Goal: Information Seeking & Learning: Learn about a topic

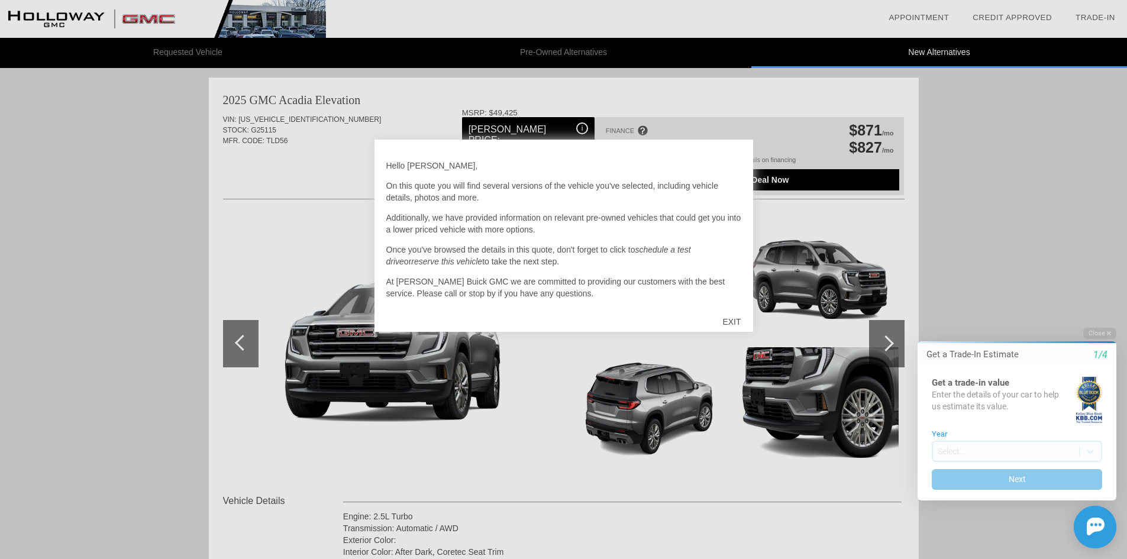
scroll to position [2, 0]
click at [731, 319] on div "EXIT" at bounding box center [732, 321] width 42 height 35
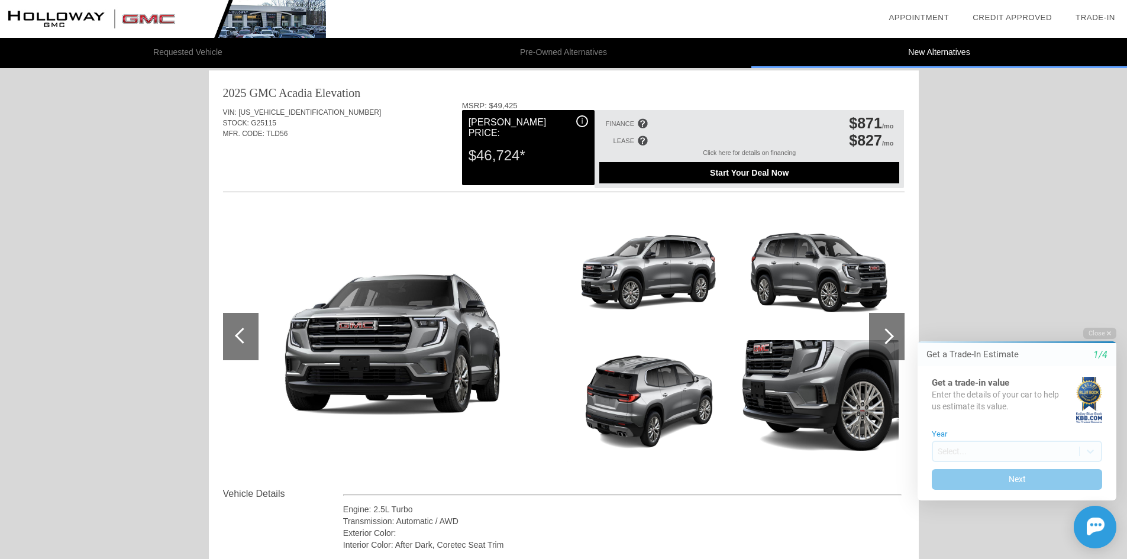
scroll to position [0, 0]
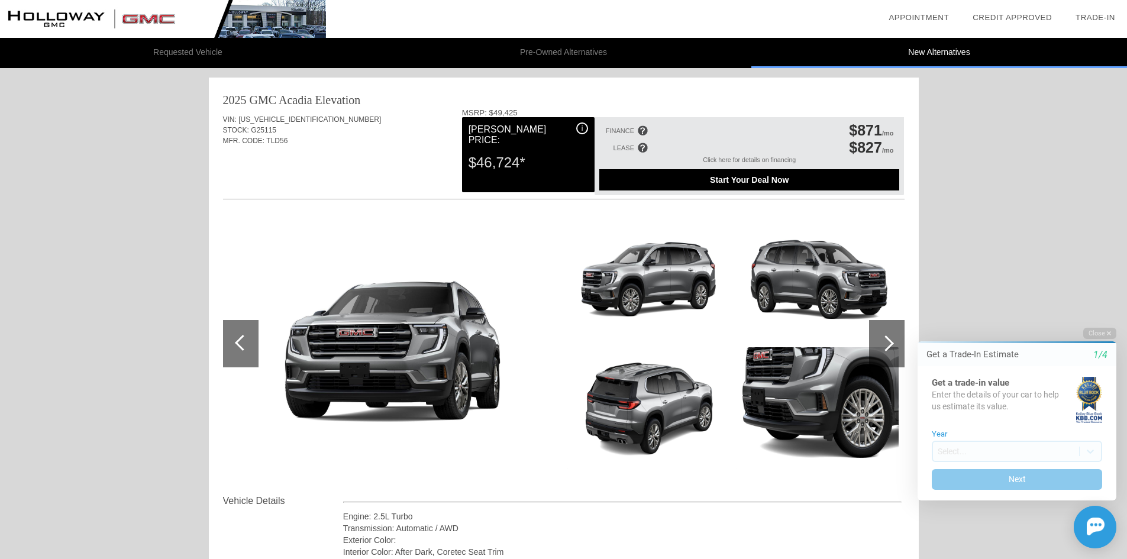
click at [883, 336] on div at bounding box center [886, 343] width 35 height 47
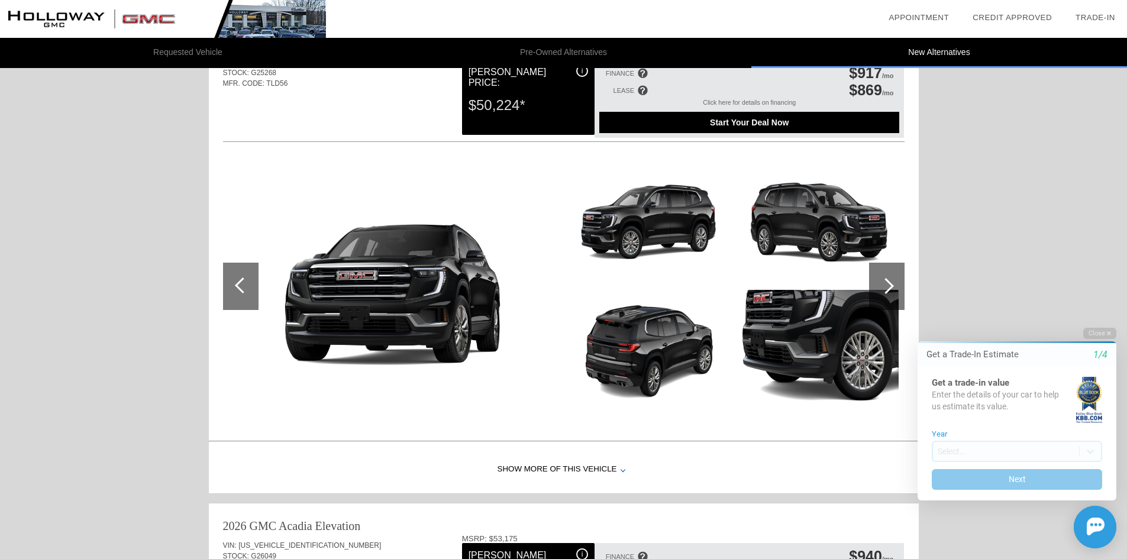
scroll to position [710, 0]
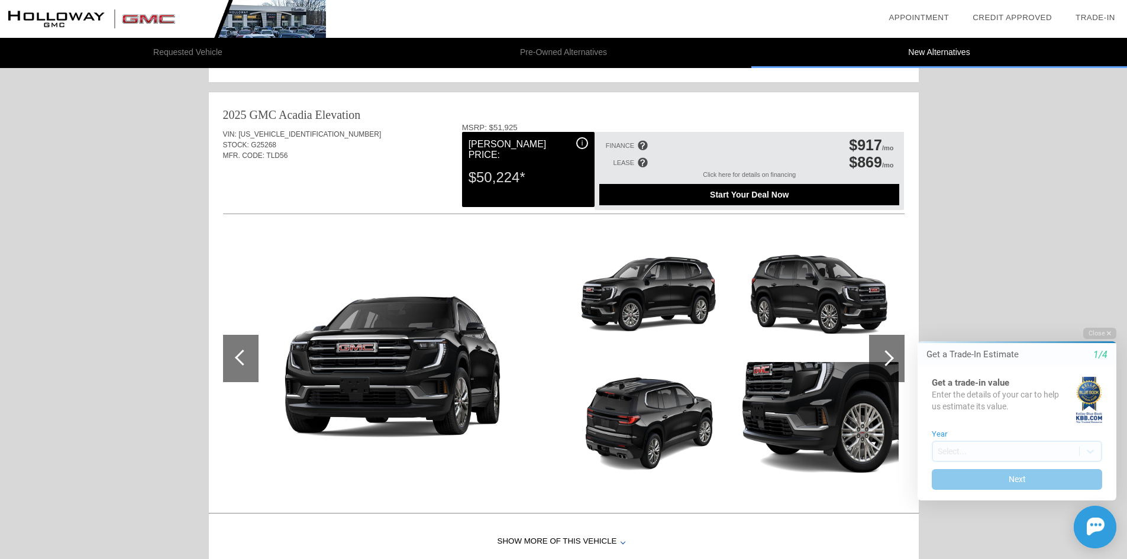
click at [897, 317] on html "Welcome! Get a Trade-In Estimate 1/4 Get a trade-in value Enter the details of …" at bounding box center [1010, 317] width 234 height 0
click at [881, 360] on div at bounding box center [886, 358] width 16 height 16
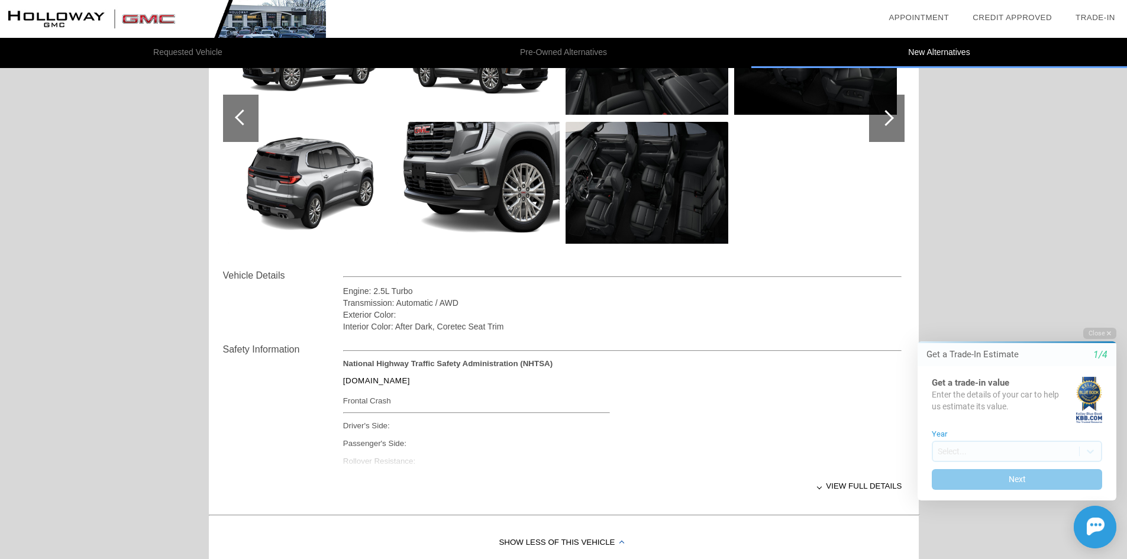
scroll to position [237, 0]
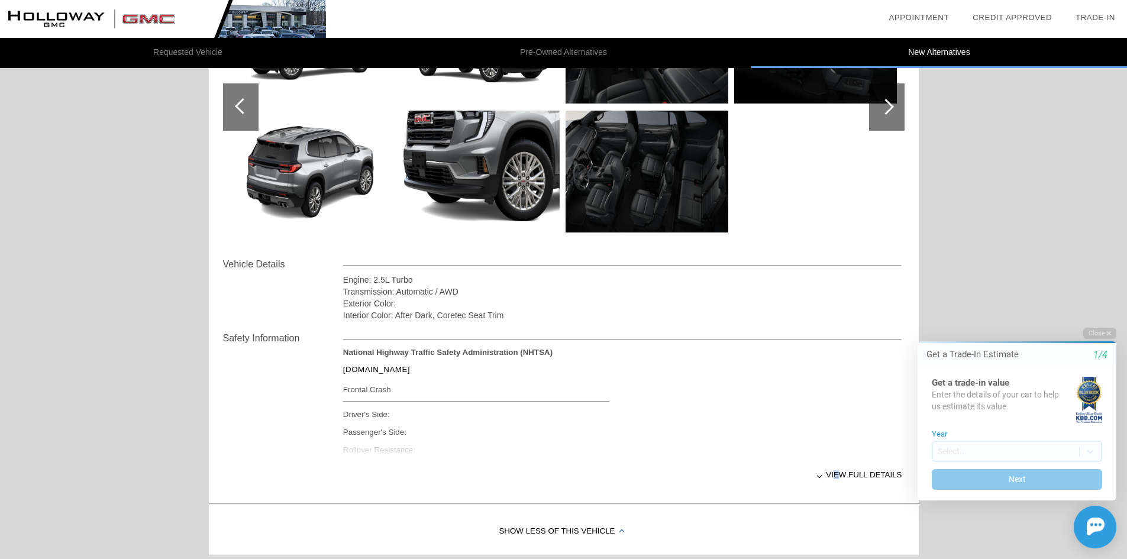
click at [838, 473] on div "View full details" at bounding box center [622, 474] width 559 height 29
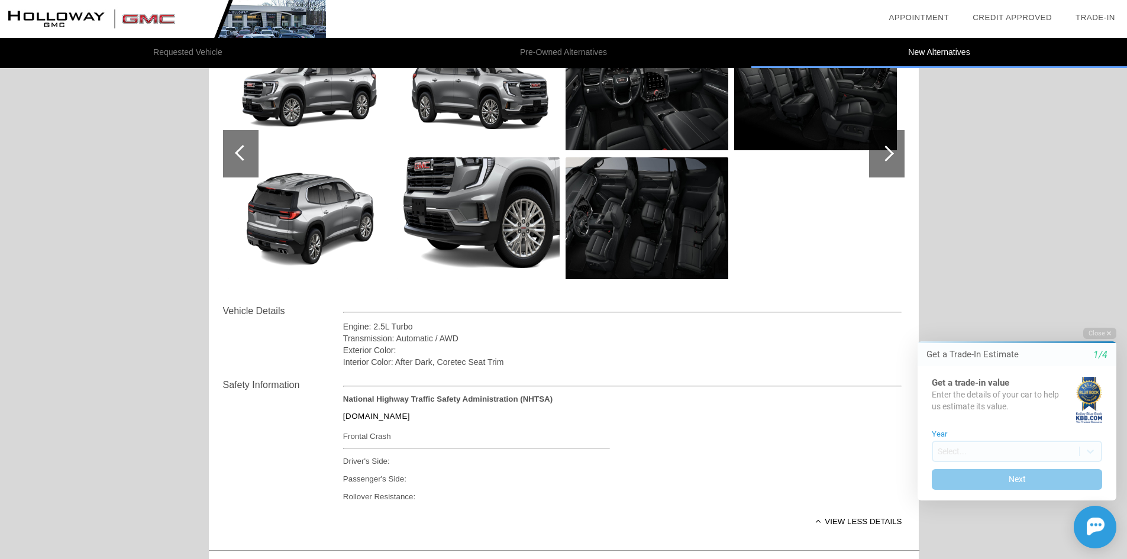
scroll to position [59, 0]
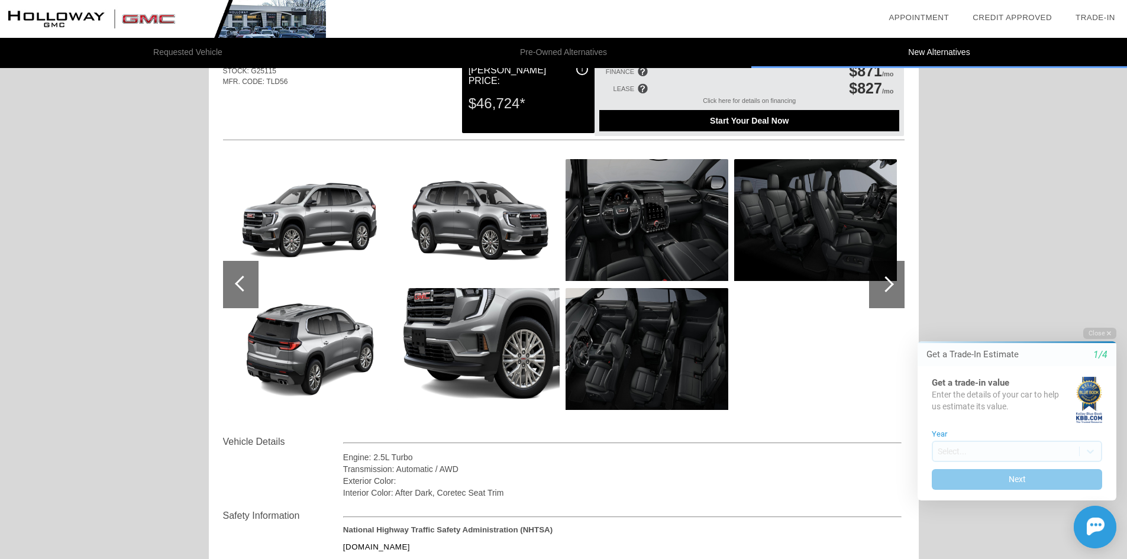
click at [436, 188] on img at bounding box center [478, 220] width 163 height 122
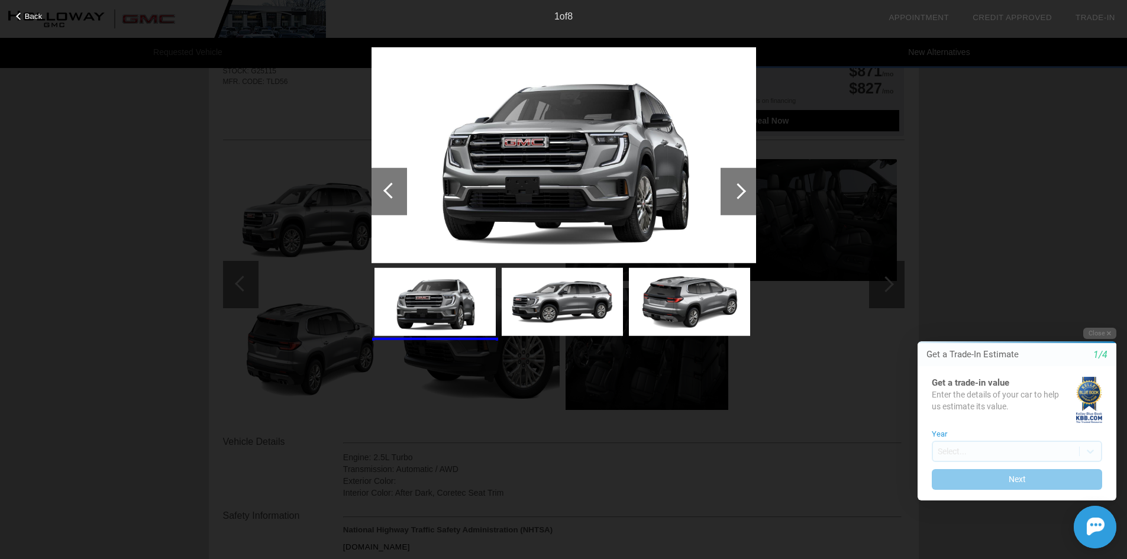
click at [741, 188] on div at bounding box center [738, 191] width 16 height 16
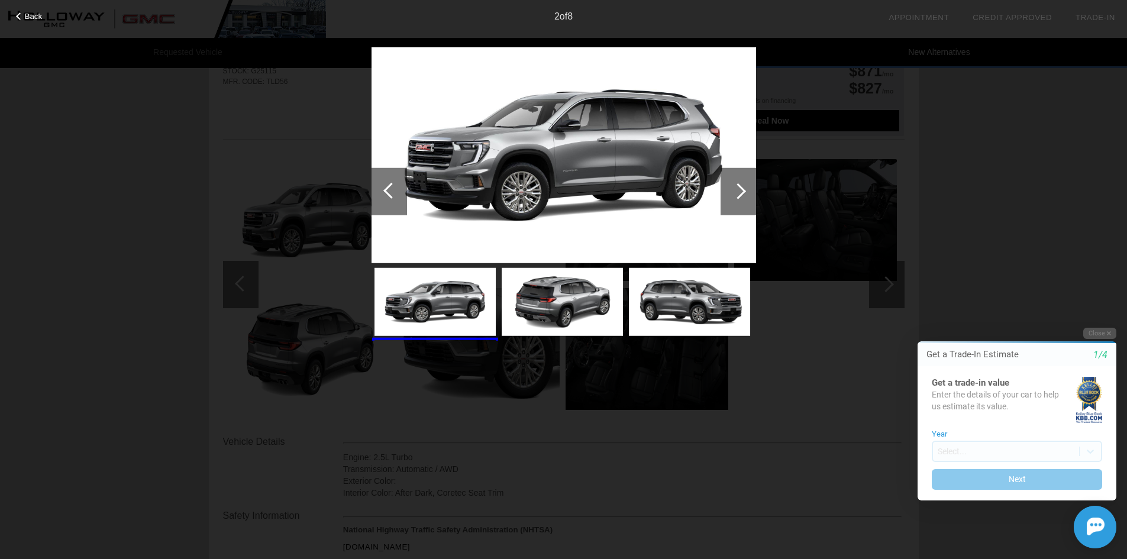
click at [741, 188] on div at bounding box center [738, 191] width 16 height 16
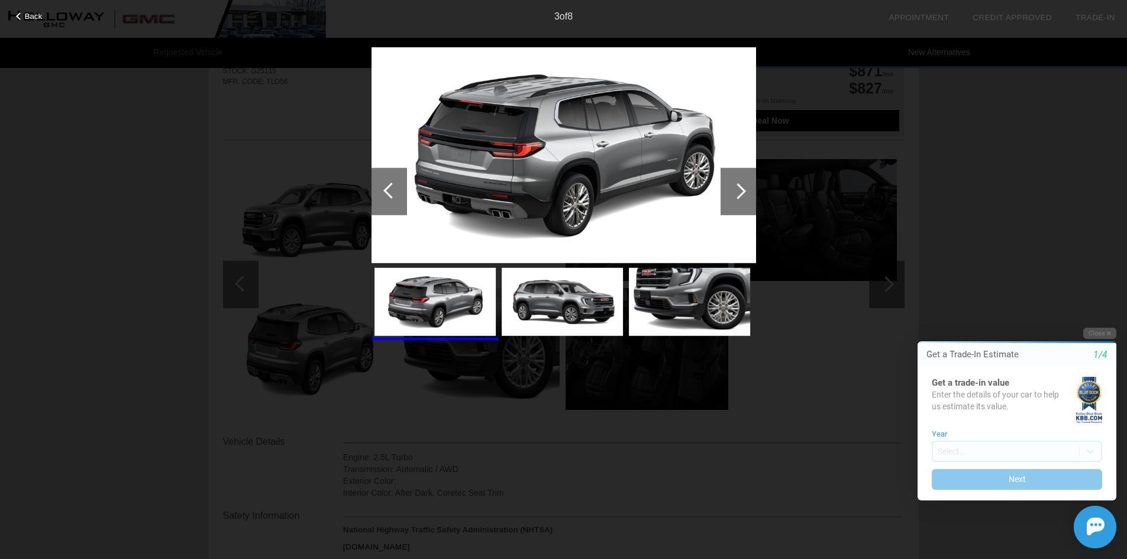
click at [741, 188] on div at bounding box center [738, 191] width 16 height 16
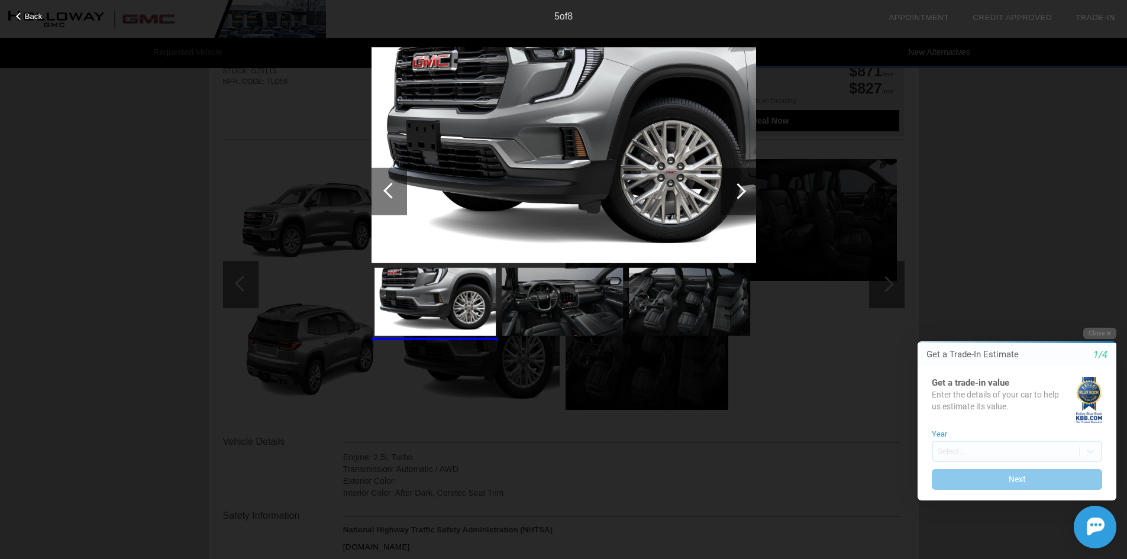
click at [741, 188] on div at bounding box center [738, 191] width 16 height 16
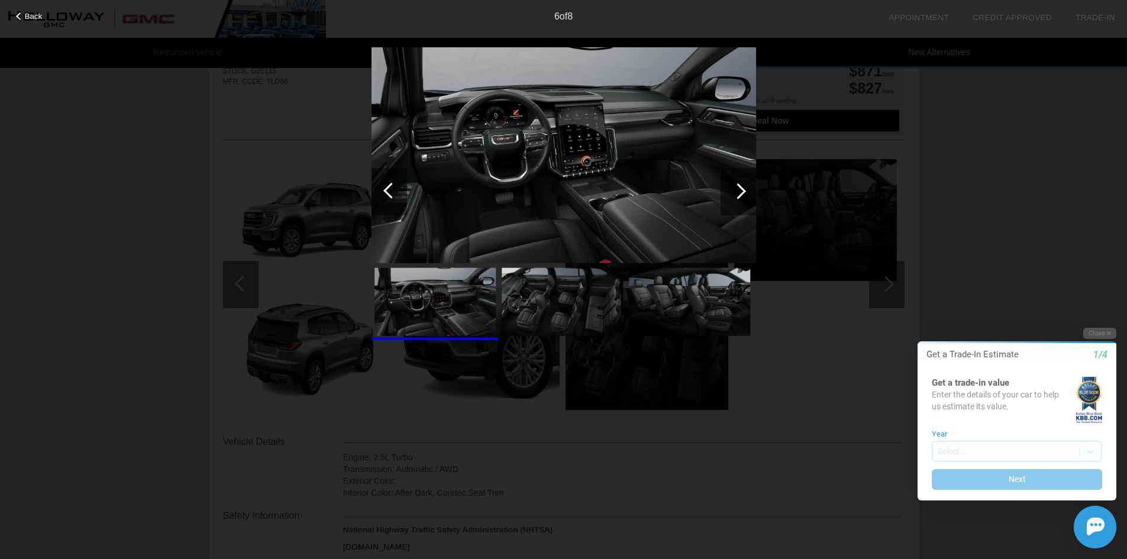
click at [973, 167] on div "Back 6 of 8" at bounding box center [563, 279] width 1127 height 559
click at [1041, 125] on div "Back 6 of 8" at bounding box center [563, 279] width 1127 height 559
click at [1099, 330] on button "Close" at bounding box center [1099, 333] width 33 height 11
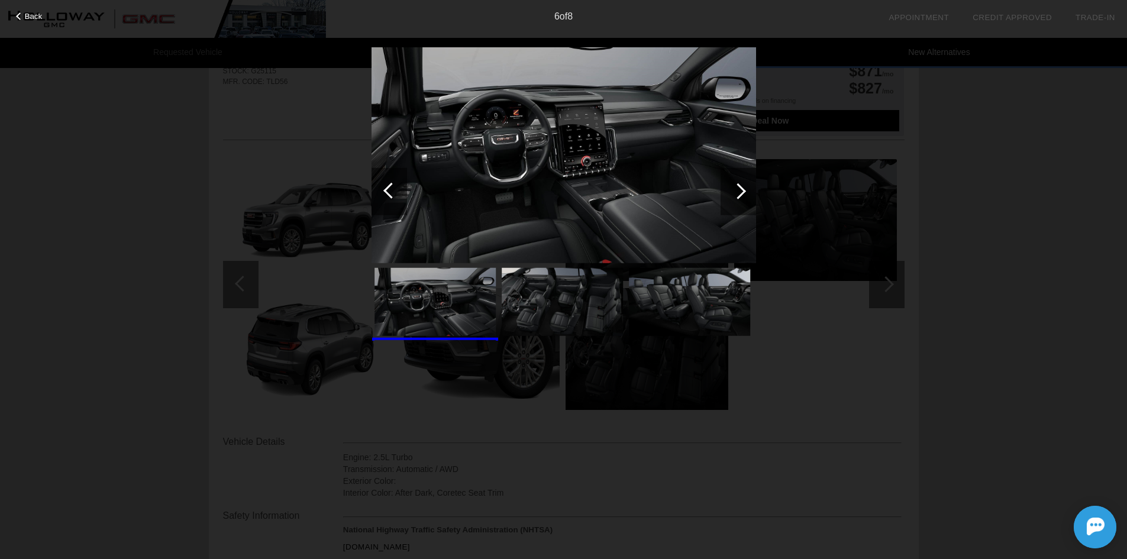
click at [1018, 297] on div "Back 6 of 8" at bounding box center [563, 279] width 1127 height 559
click at [244, 209] on div "Back 6 of 8" at bounding box center [563, 279] width 1127 height 559
click at [31, 10] on div "6 of 8" at bounding box center [563, 12] width 1127 height 24
click at [17, 13] on div "Back" at bounding box center [29, 15] width 59 height 6
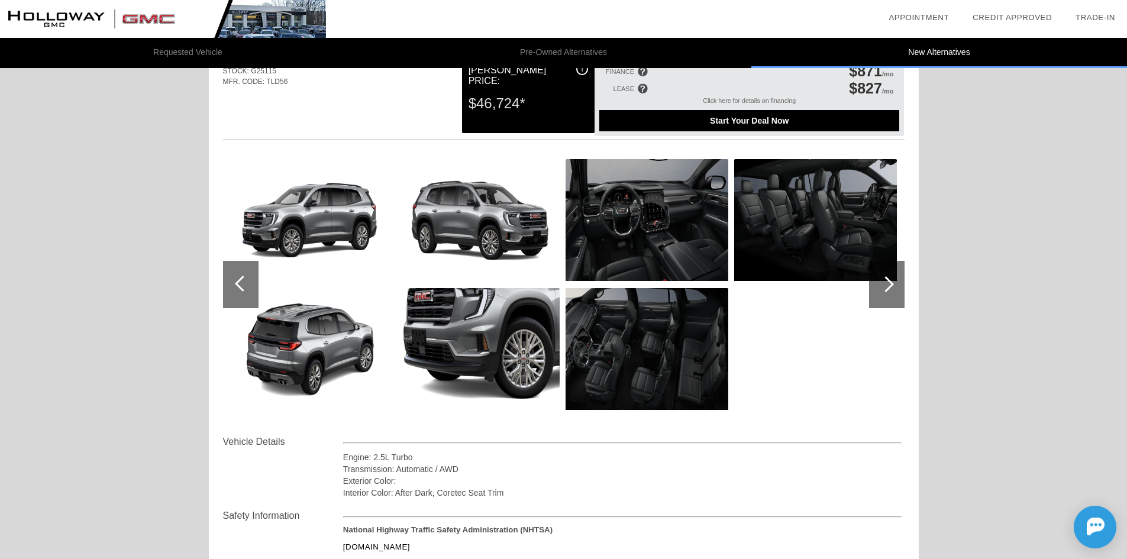
scroll to position [0, 0]
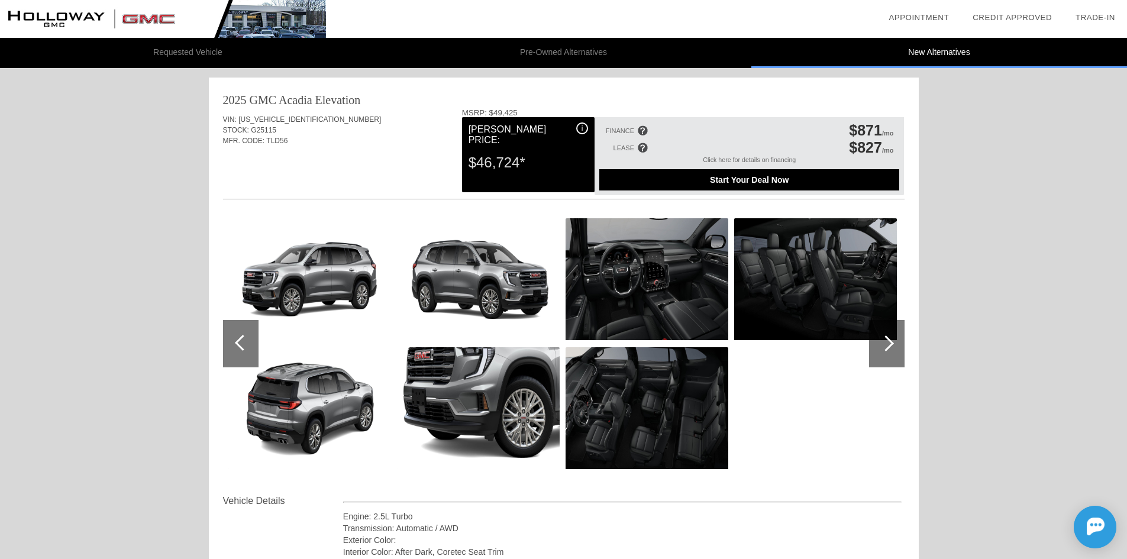
click at [521, 180] on div "i [PERSON_NAME] Price: $46,724*" at bounding box center [528, 154] width 133 height 75
click at [582, 127] on div "i" at bounding box center [582, 128] width 12 height 12
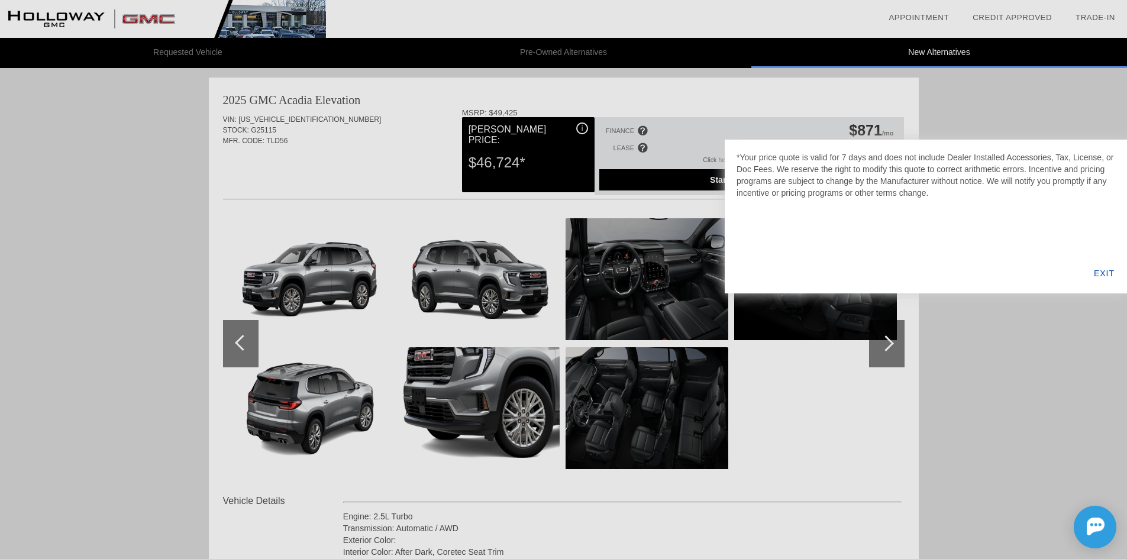
click at [1107, 274] on div "EXIT" at bounding box center [1104, 273] width 46 height 40
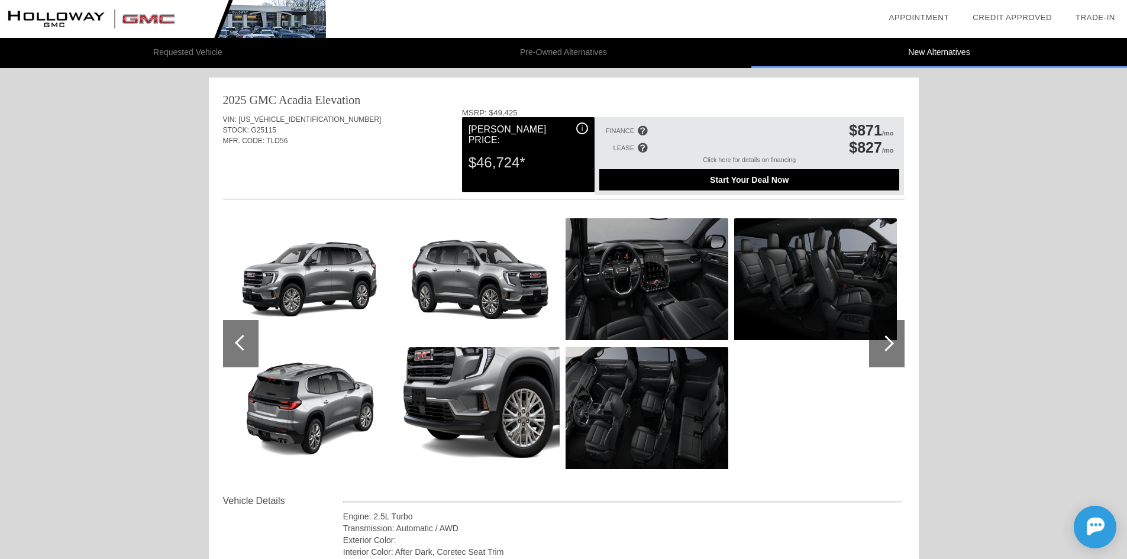
click at [295, 99] on div "2025 GMC Acadia" at bounding box center [267, 100] width 89 height 17
click at [280, 147] on div "VIN: [US_VEHICLE_IDENTIFICATION_NUMBER] STOCK: G25115 MFR. CODE: TLD56" at bounding box center [564, 136] width 682 height 56
click at [66, 15] on img at bounding box center [163, 19] width 326 height 38
